Goal: Task Accomplishment & Management: Manage account settings

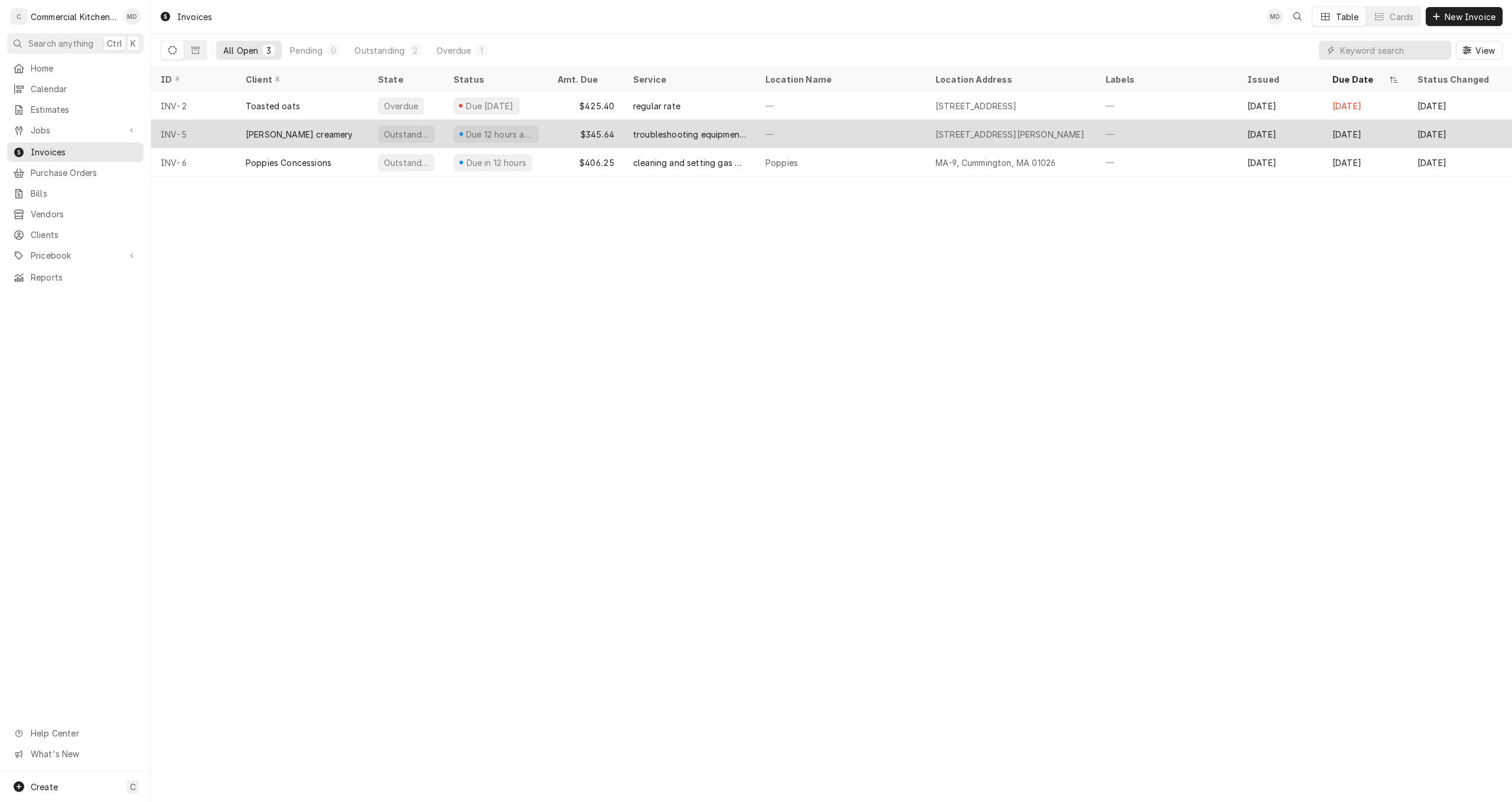
click at [524, 136] on div "Due 12 hours ago" at bounding box center [499, 134] width 69 height 12
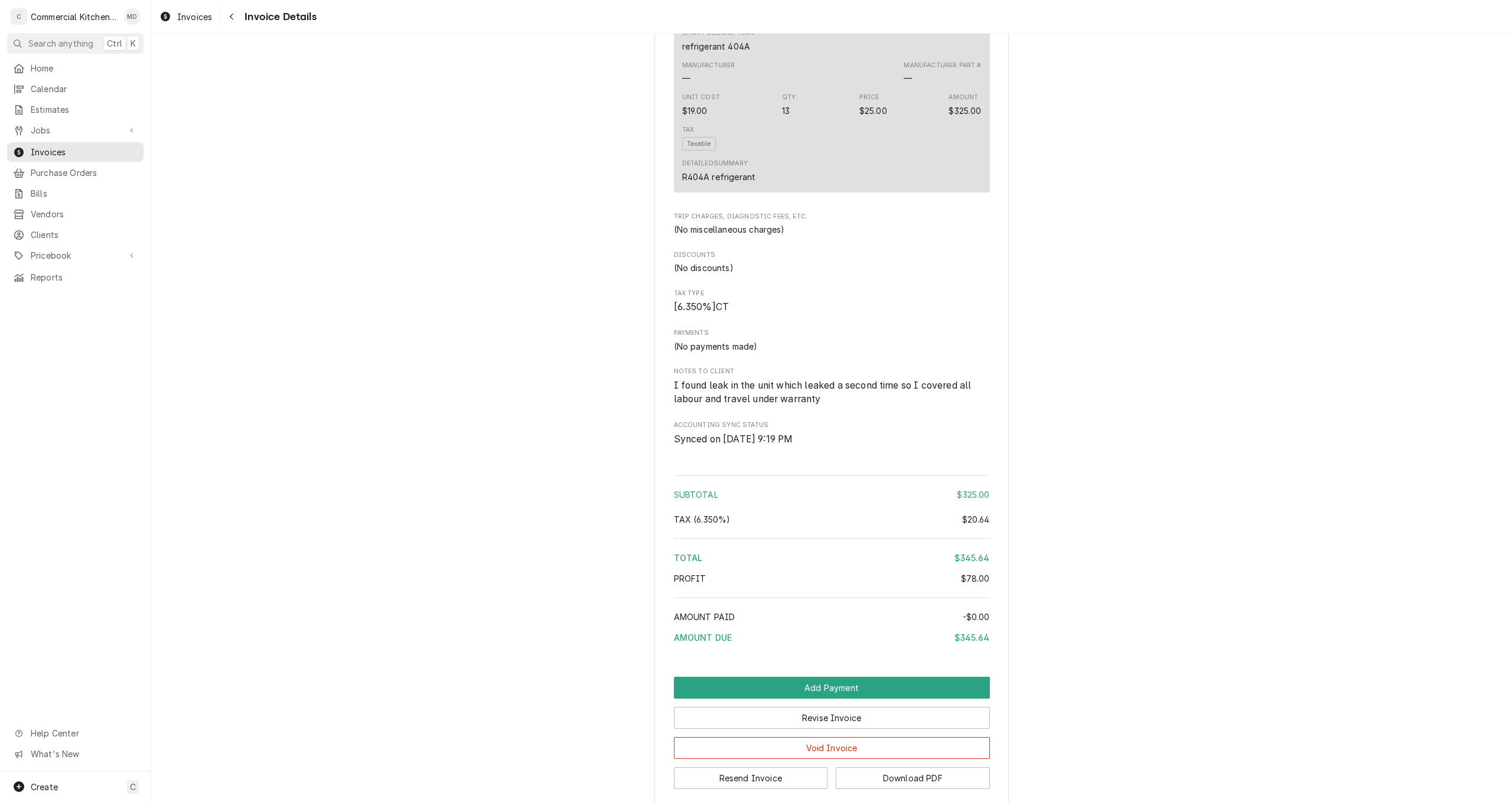
scroll to position [709, 0]
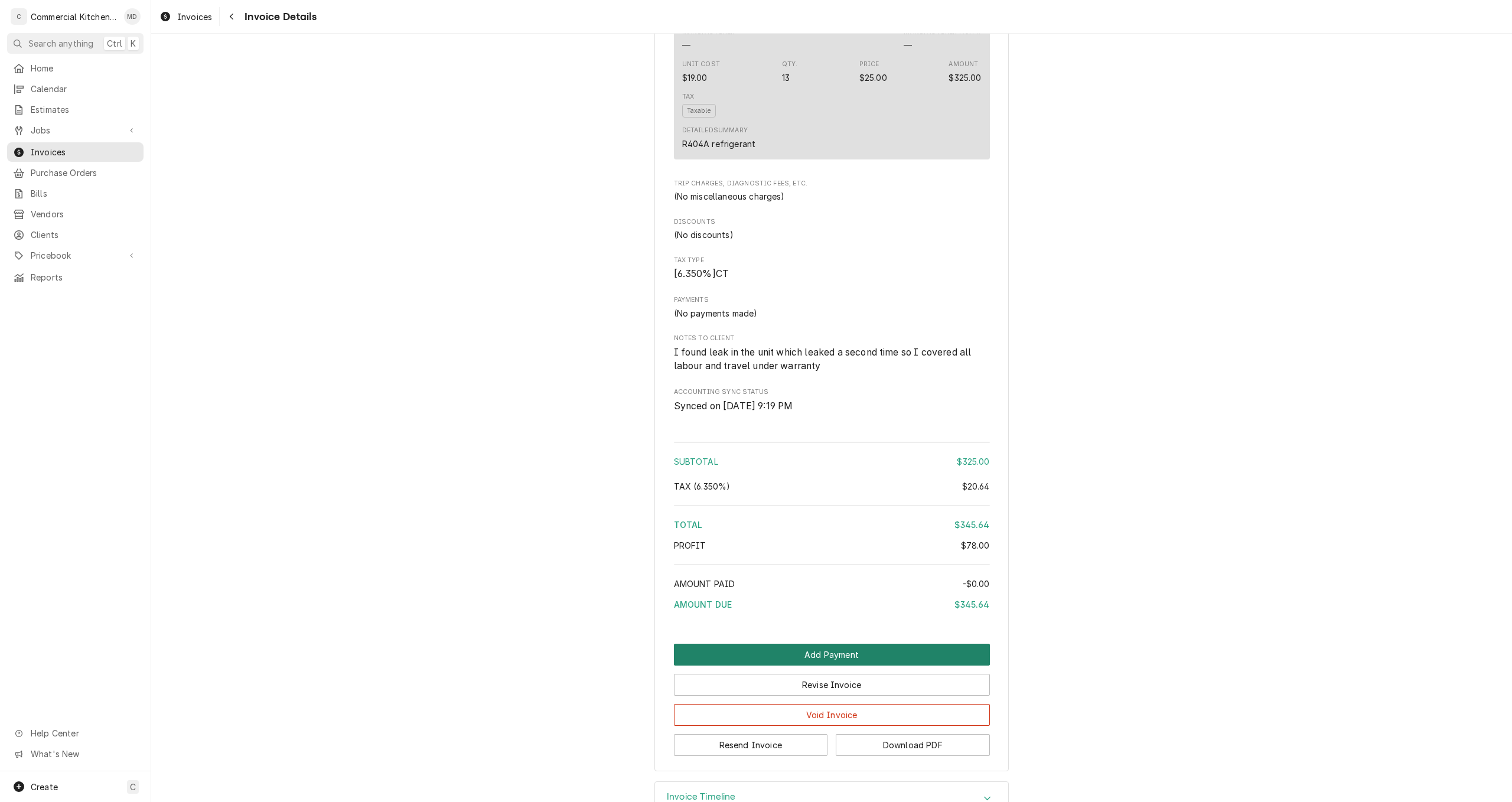
click at [828, 665] on button "Add Payment" at bounding box center [831, 654] width 316 height 22
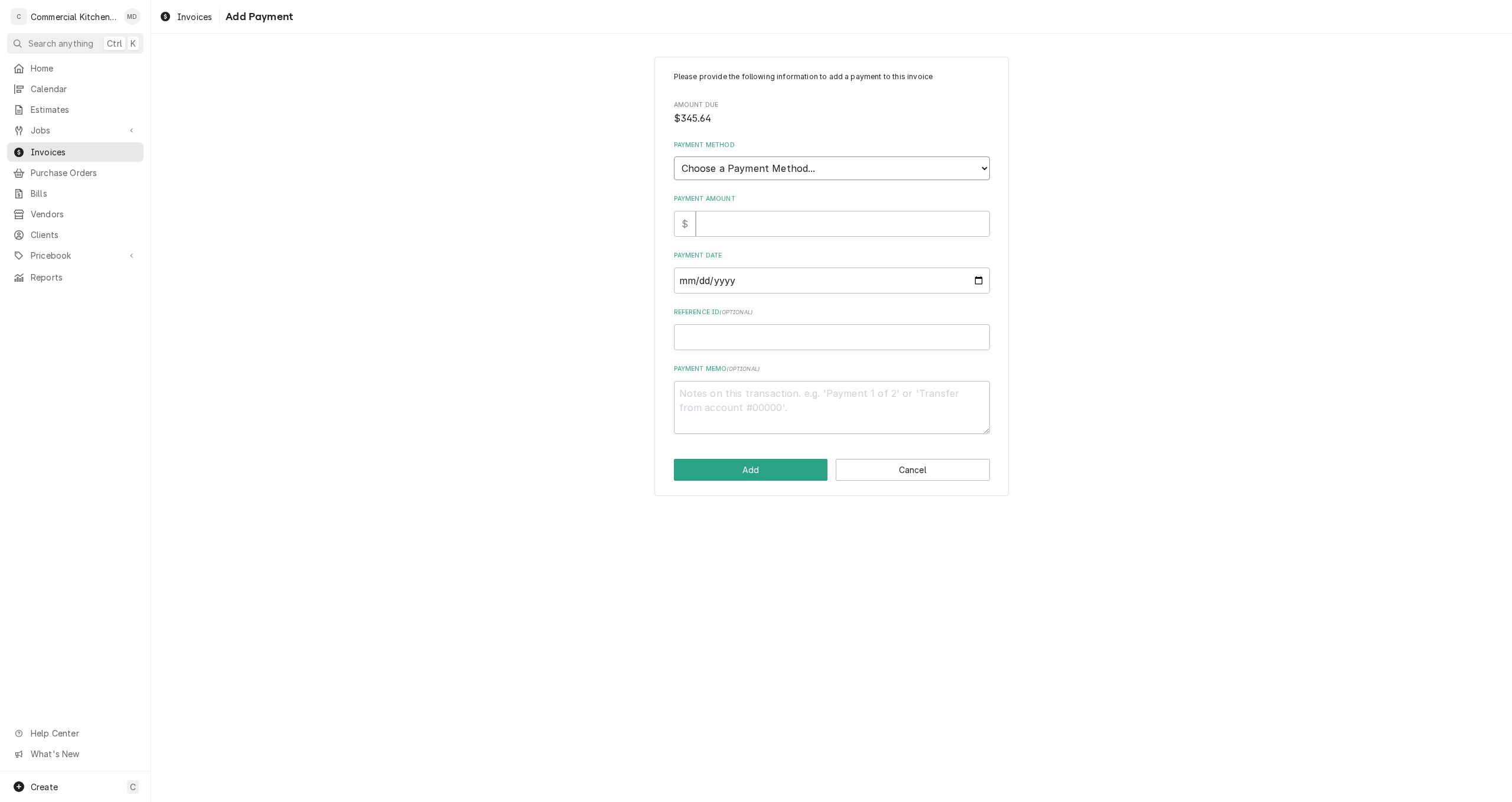
click at [982, 169] on select "Choose a Payment Method... Cash Check Credit/Debit Card ACH/eCheck Other" at bounding box center [831, 168] width 316 height 24
select select "2"
click at [674, 156] on select "Choose a Payment Method... Cash Check Credit/Debit Card ACH/eCheck Other" at bounding box center [831, 168] width 316 height 24
click at [729, 227] on input "Payment Amount" at bounding box center [843, 224] width 294 height 26
type textarea "x"
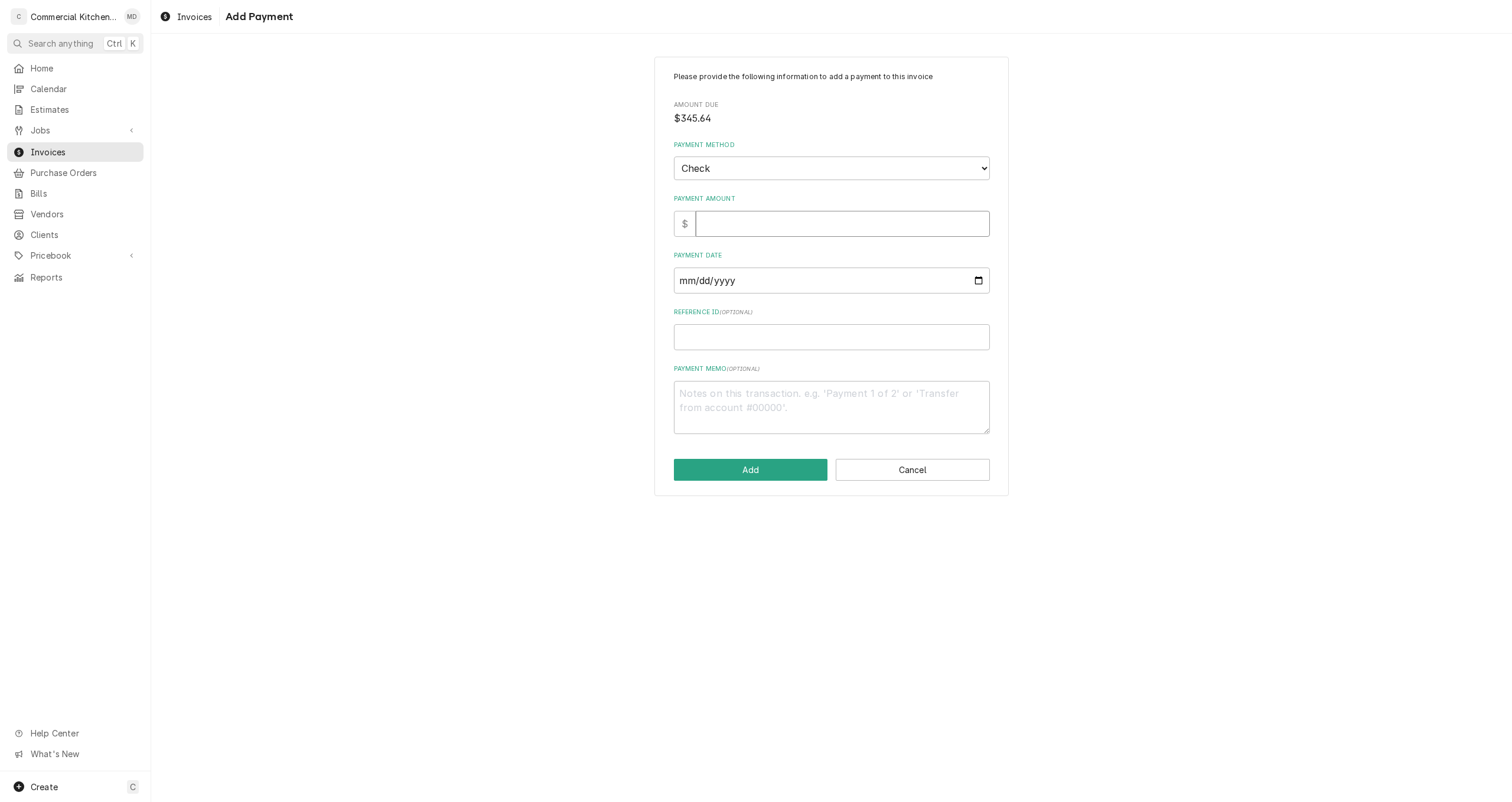
type input "3"
type textarea "x"
type input "34"
type textarea "x"
type input "345"
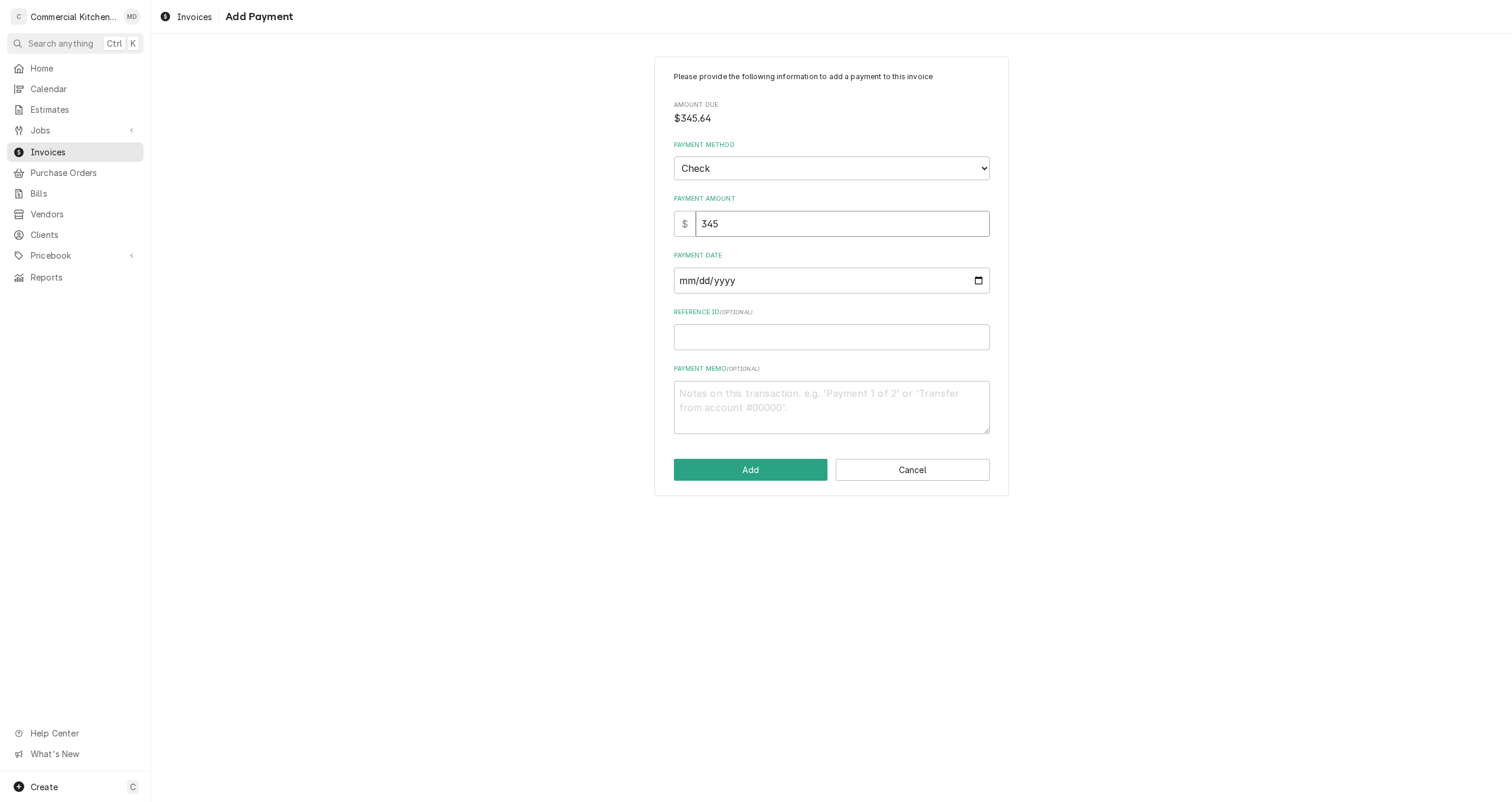
type textarea "x"
type input "3456"
type textarea "x"
type input "34564"
type textarea "x"
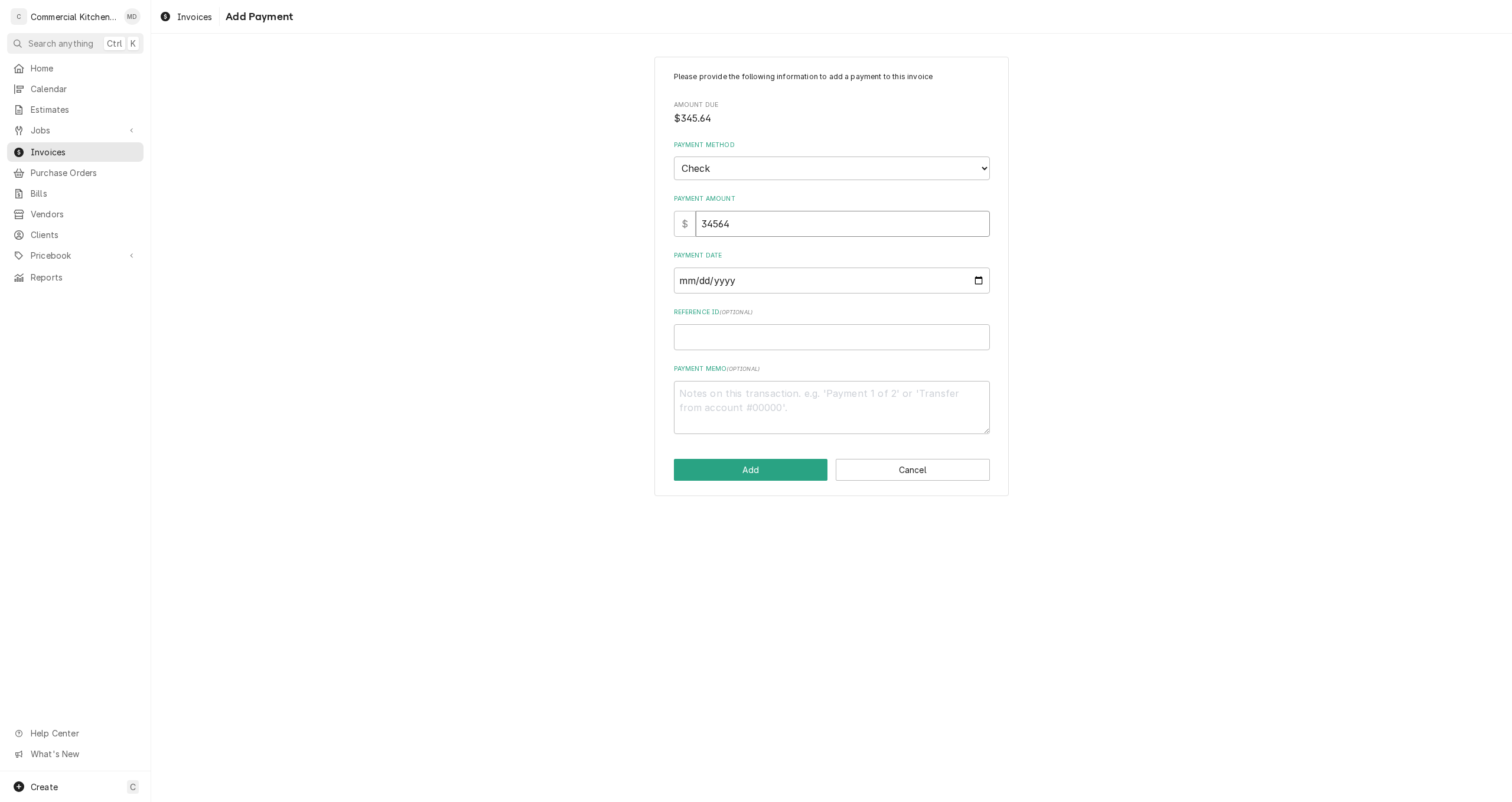
type input "3456"
type textarea "x"
type input "345"
type textarea "x"
type input "345.6"
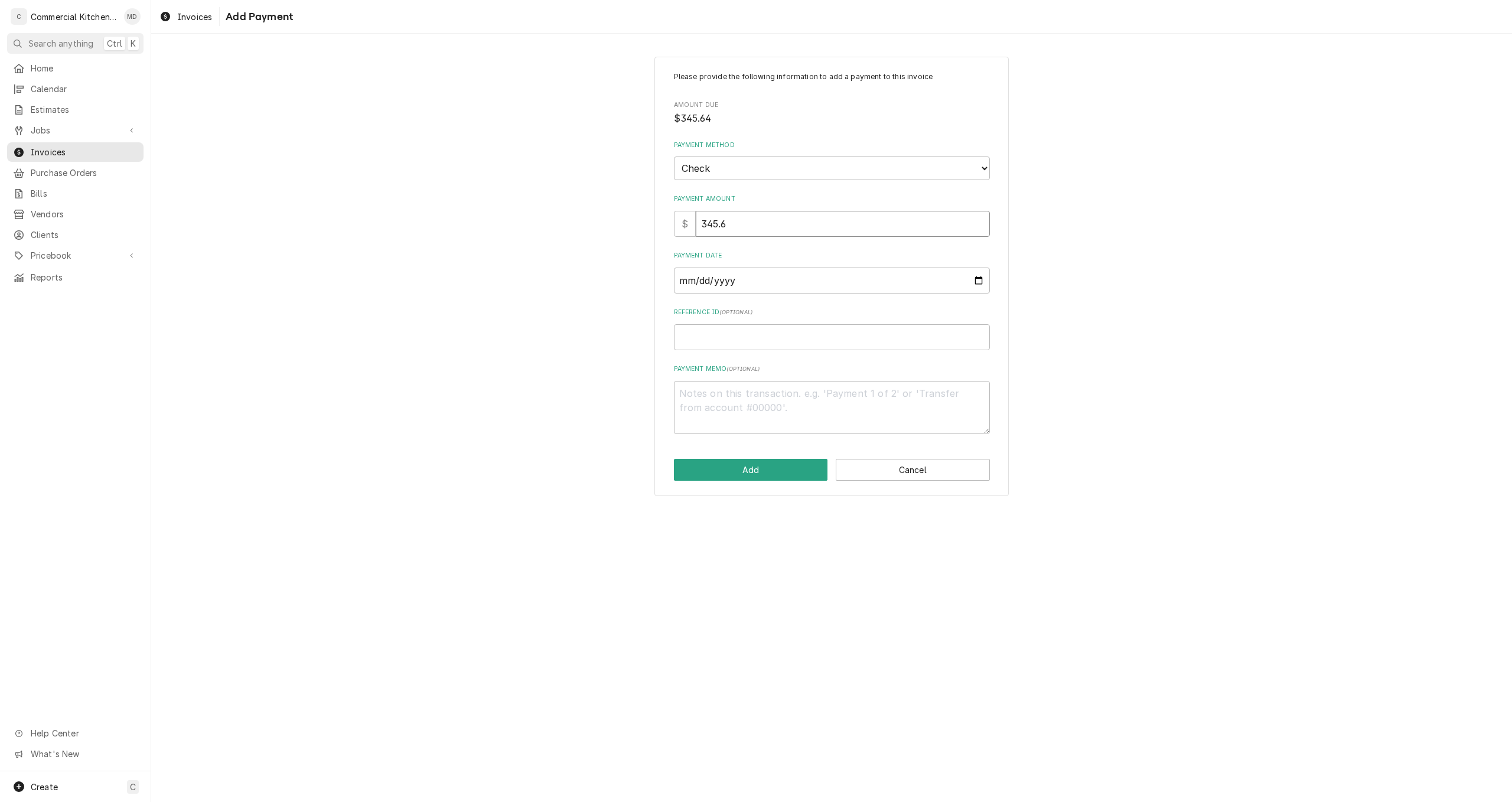
type textarea "x"
type input "345.64"
click at [977, 281] on input "Payment Date" at bounding box center [831, 281] width 316 height 26
type textarea "x"
type input "2025-09-14"
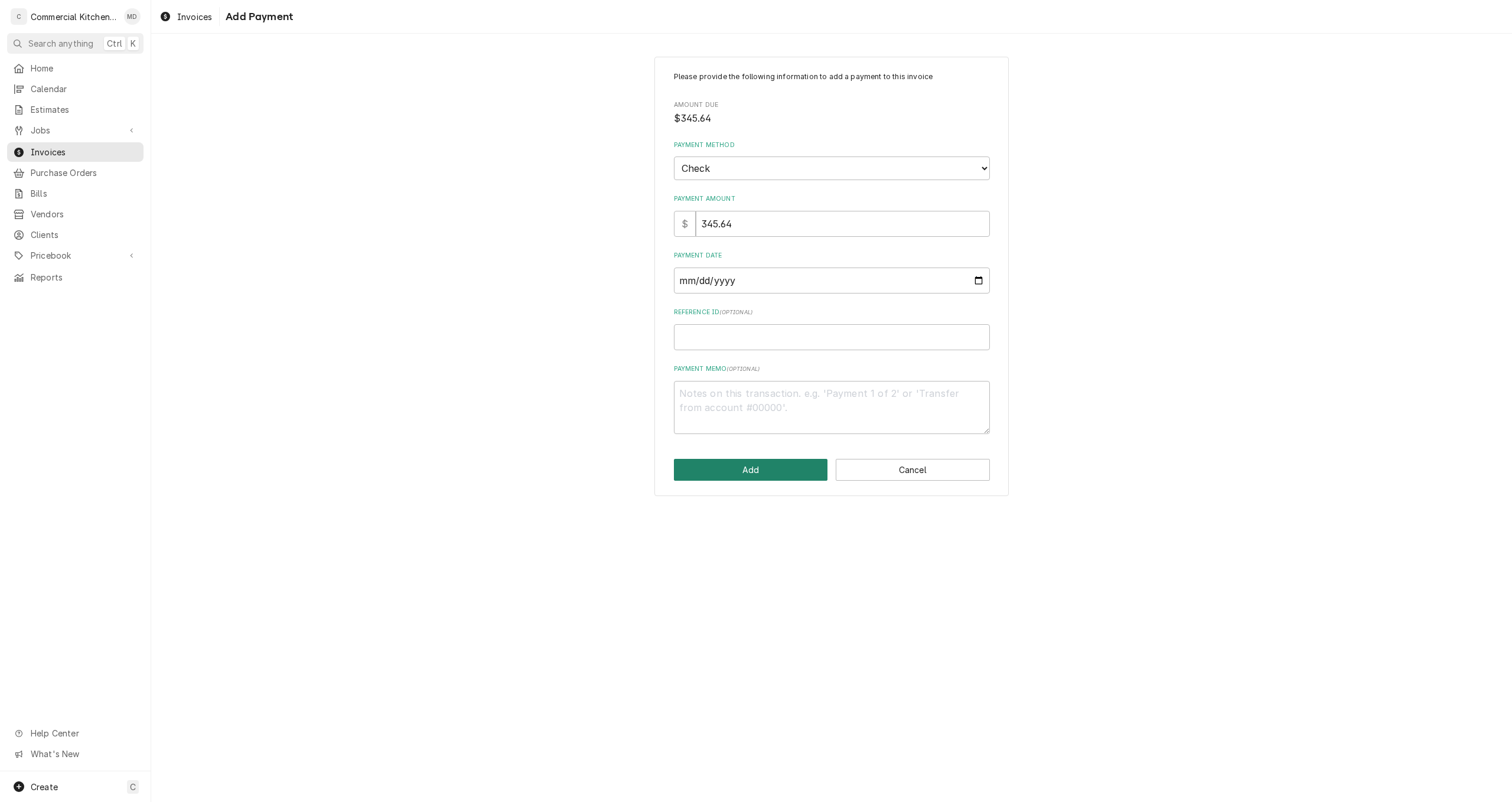
click at [759, 474] on button "Add" at bounding box center [750, 469] width 154 height 22
type textarea "x"
